Goal: Task Accomplishment & Management: Manage account settings

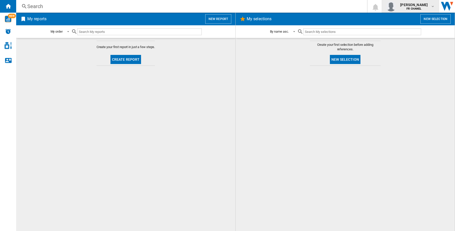
click at [427, 2] on div "maria barrera FR CHANEL" at bounding box center [410, 6] width 49 height 10
click at [416, 47] on button "Logout" at bounding box center [411, 44] width 49 height 10
click at [424, 210] on div at bounding box center [345, 148] width 209 height 160
click at [418, 6] on span "maria barrera" at bounding box center [414, 4] width 28 height 5
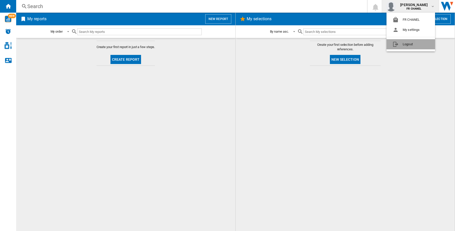
click at [417, 45] on button "Logout" at bounding box center [411, 44] width 49 height 10
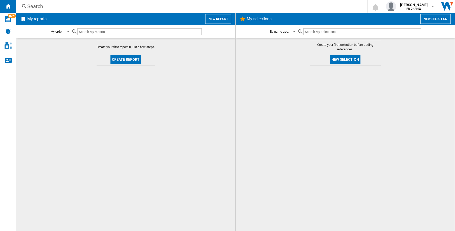
drag, startPoint x: 421, startPoint y: 88, endPoint x: 407, endPoint y: 78, distance: 16.9
click at [364, 88] on div at bounding box center [345, 148] width 209 height 160
click at [423, 3] on span "fernanda barrera" at bounding box center [414, 4] width 28 height 5
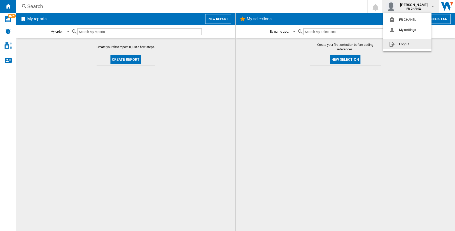
click at [420, 45] on button "Logout" at bounding box center [407, 44] width 49 height 10
